Goal: Task Accomplishment & Management: Manage account settings

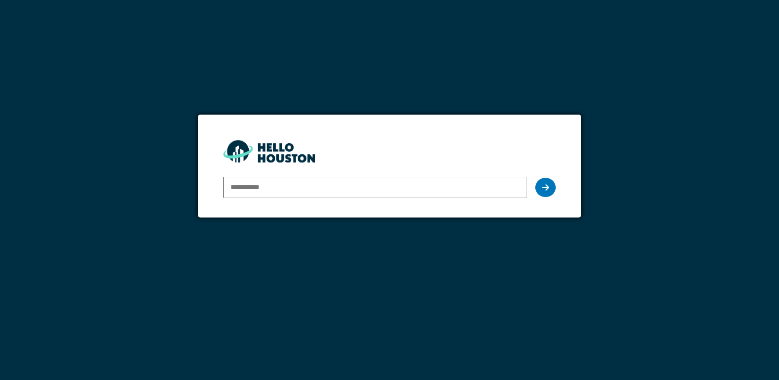
click at [255, 193] on input "email" at bounding box center [374, 187] width 303 height 21
type input "**********"
click at [551, 186] on div at bounding box center [545, 187] width 20 height 19
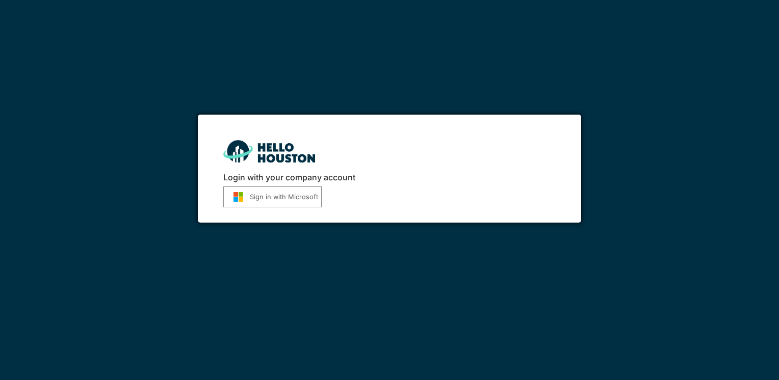
click at [280, 192] on button "Sign in with Microsoft" at bounding box center [272, 197] width 98 height 21
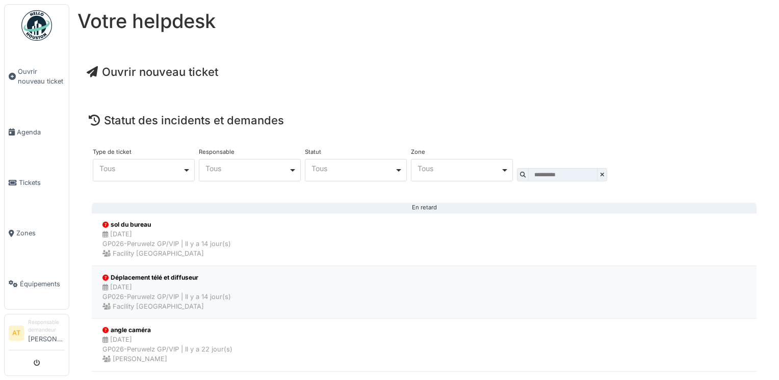
click at [157, 298] on div "29/08/2025 GP026-Peruwelz GP/VIP | Il y a 14 jour(s) Facility Golden palace" at bounding box center [167, 298] width 129 height 30
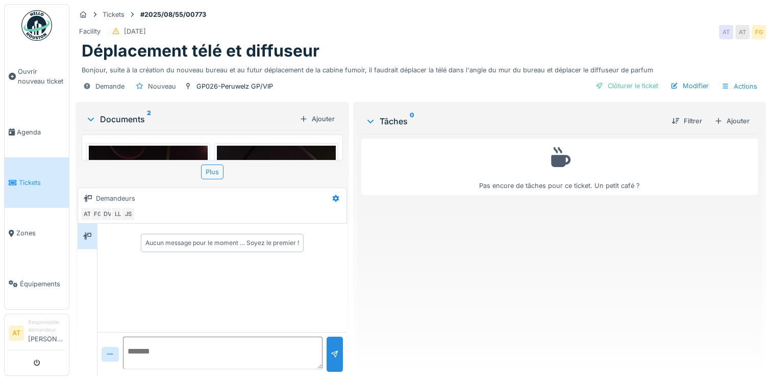
click at [36, 181] on span "Tickets" at bounding box center [42, 183] width 46 height 10
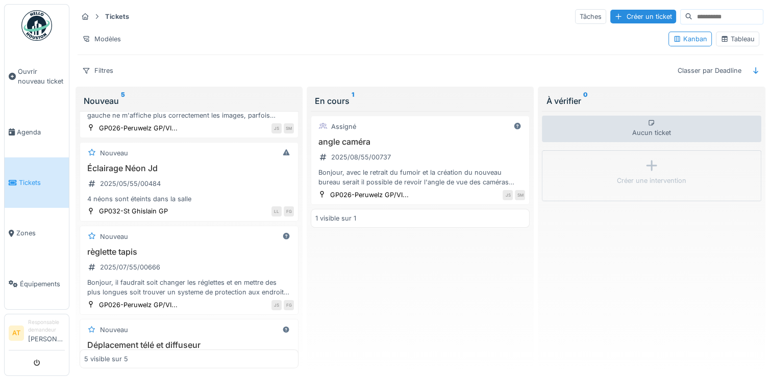
scroll to position [82, 0]
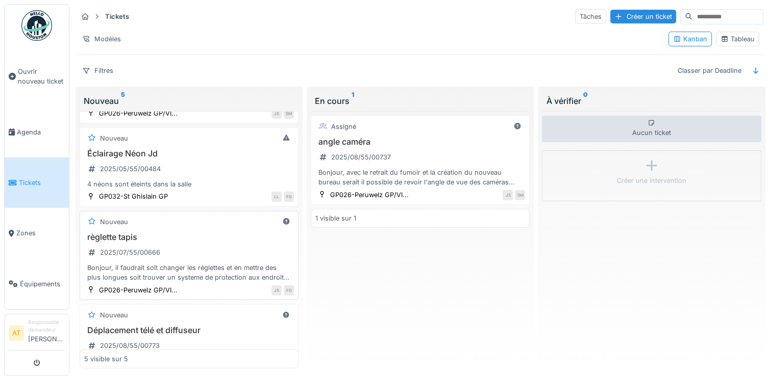
click at [165, 265] on div "Bonjour, il faudrait soit changer les réglettes et en mettre des plus longues s…" at bounding box center [189, 272] width 210 height 19
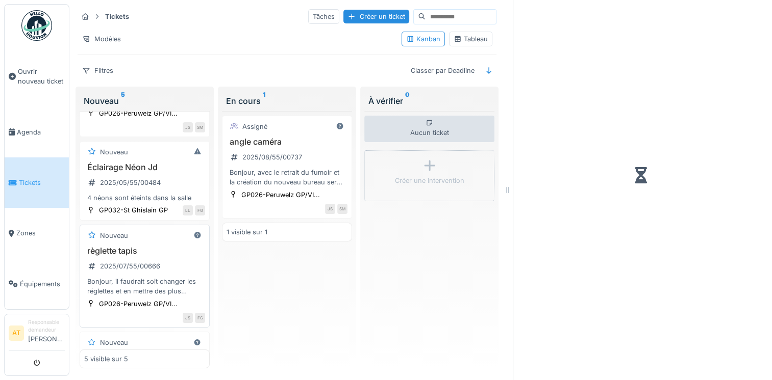
scroll to position [81, 0]
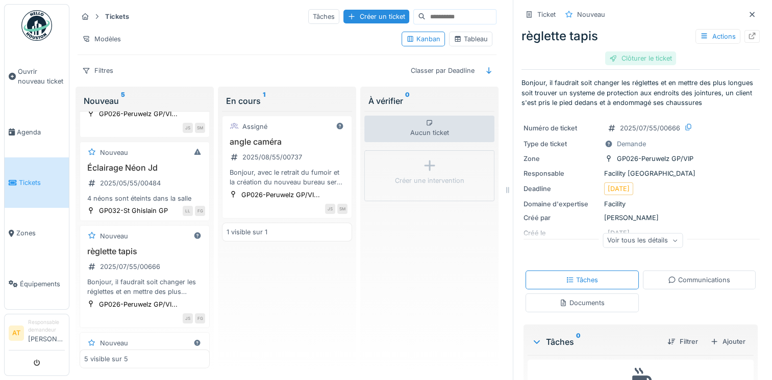
click at [631, 58] on div "Clôturer le ticket" at bounding box center [640, 59] width 71 height 14
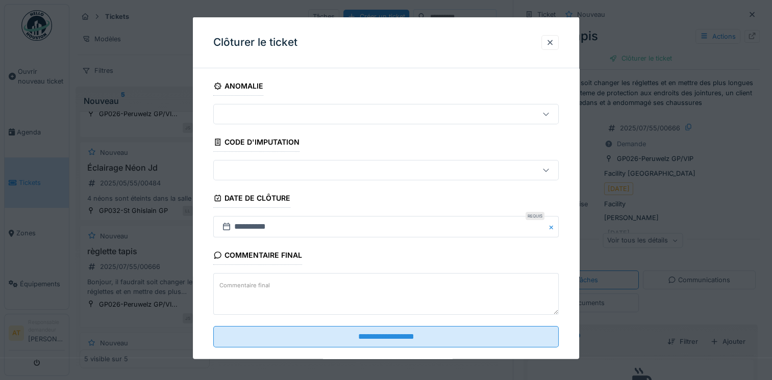
click at [550, 117] on div at bounding box center [546, 114] width 8 height 10
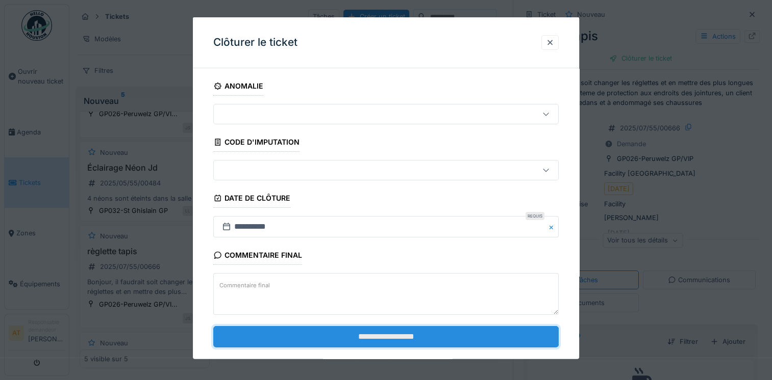
click at [441, 334] on input "**********" at bounding box center [385, 336] width 345 height 21
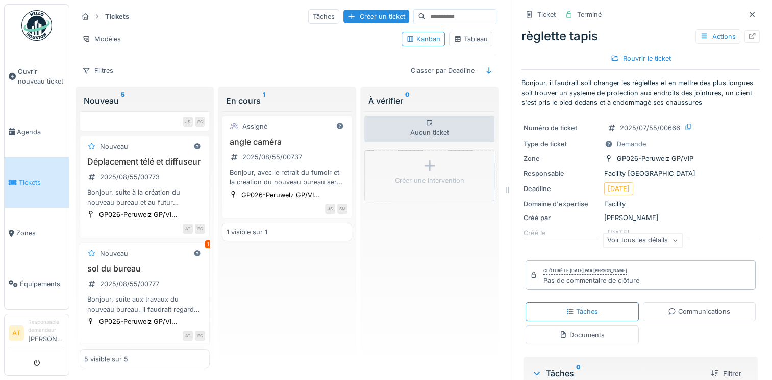
scroll to position [292, 0]
click at [119, 279] on div "2025/08/55/00777" at bounding box center [129, 284] width 59 height 10
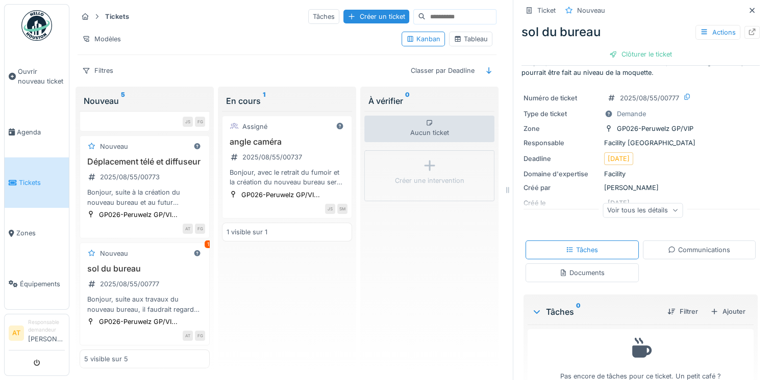
scroll to position [43, 0]
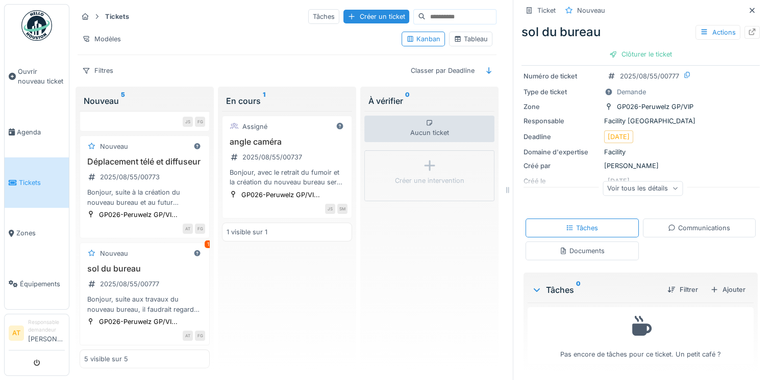
click at [668, 229] on icon at bounding box center [672, 228] width 8 height 7
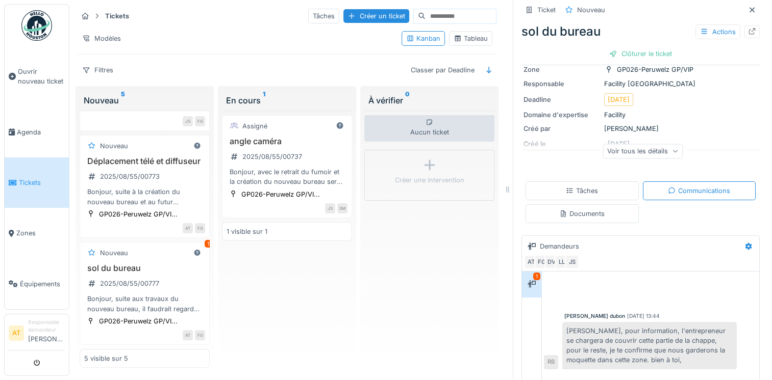
scroll to position [84, 0]
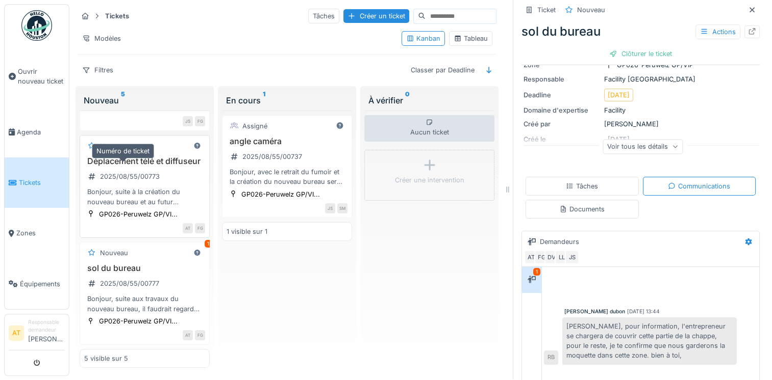
click at [138, 172] on div "2025/08/55/00773" at bounding box center [130, 177] width 60 height 10
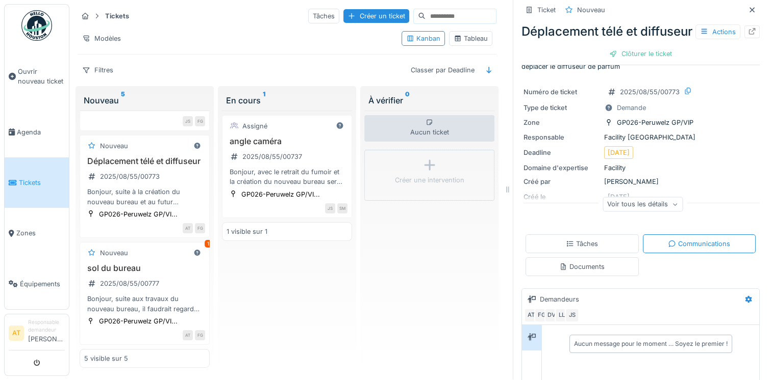
scroll to position [33, 0]
